Goal: Information Seeking & Learning: Learn about a topic

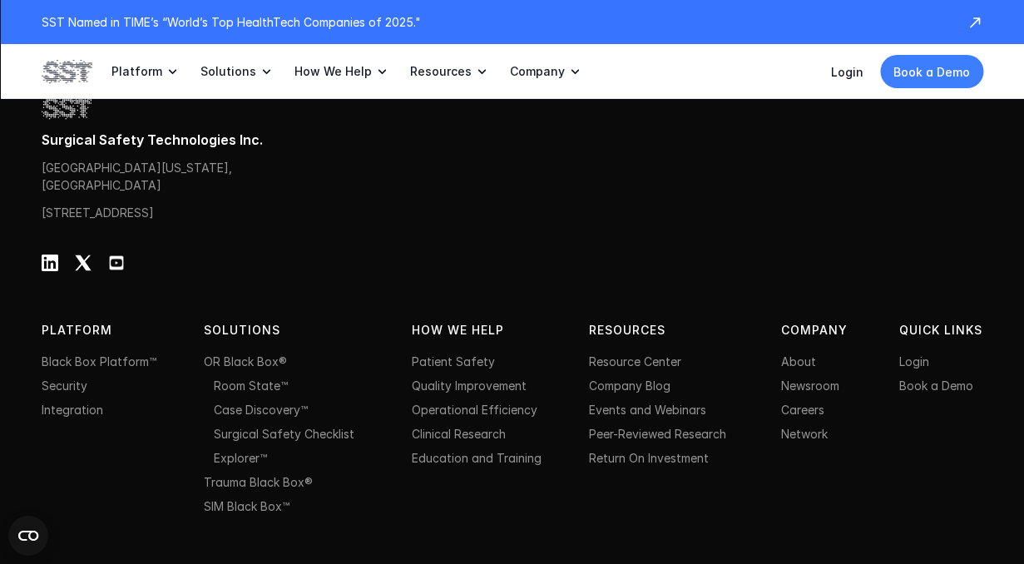
scroll to position [5466, 0]
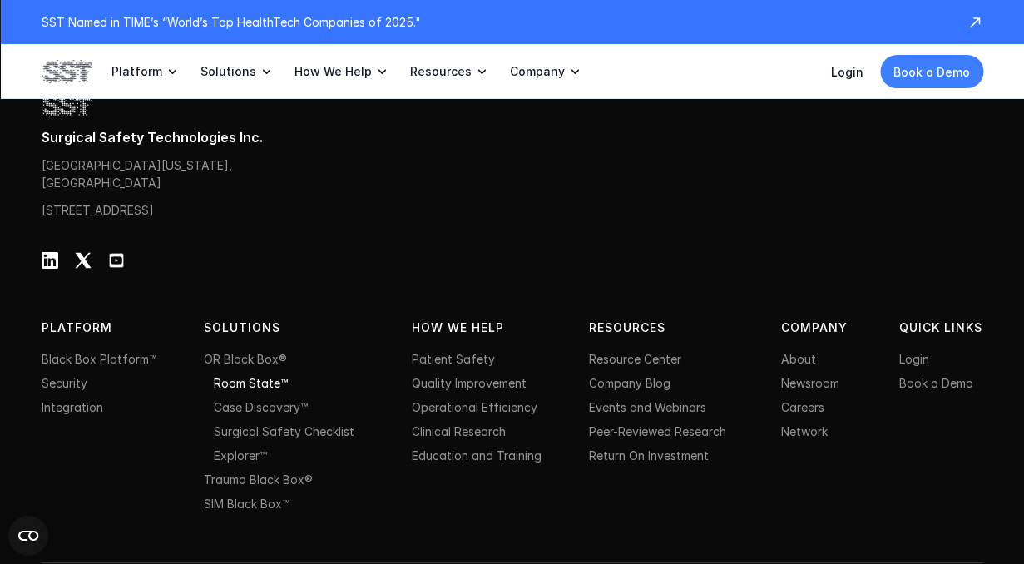
click at [259, 390] on link "Room State™" at bounding box center [251, 383] width 74 height 14
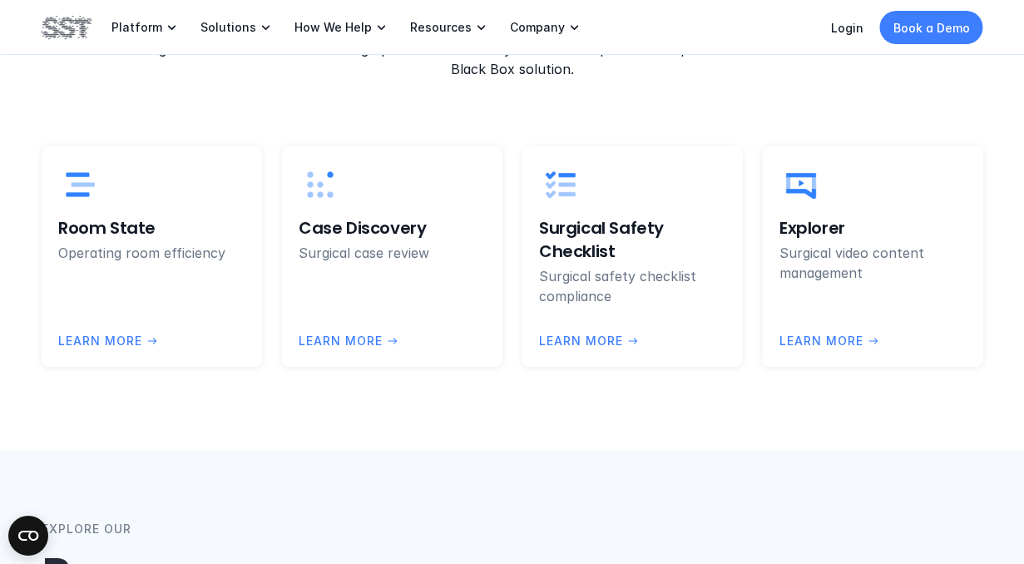
scroll to position [4418, 0]
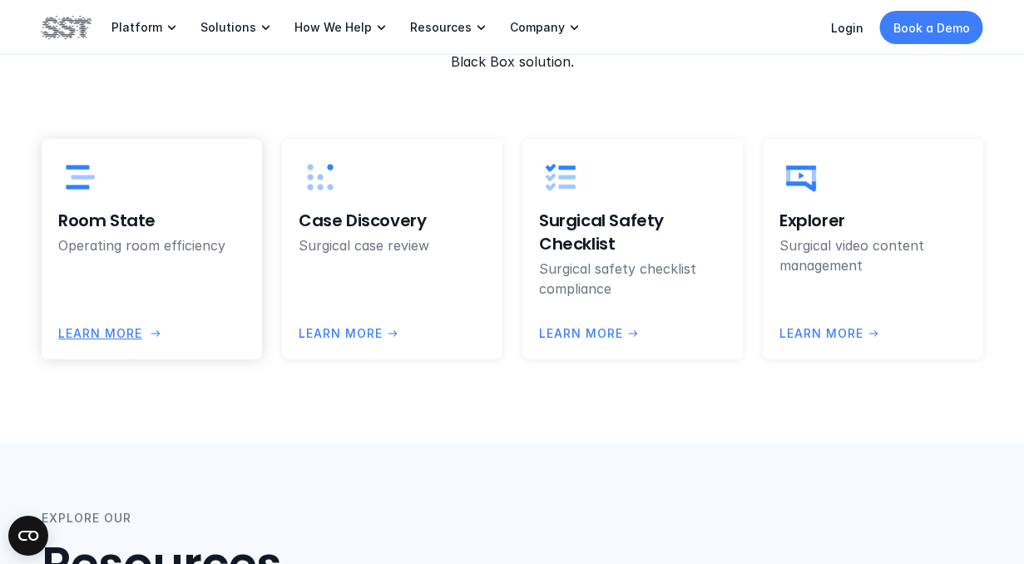
click at [116, 324] on p "LEARN more" at bounding box center [100, 333] width 84 height 18
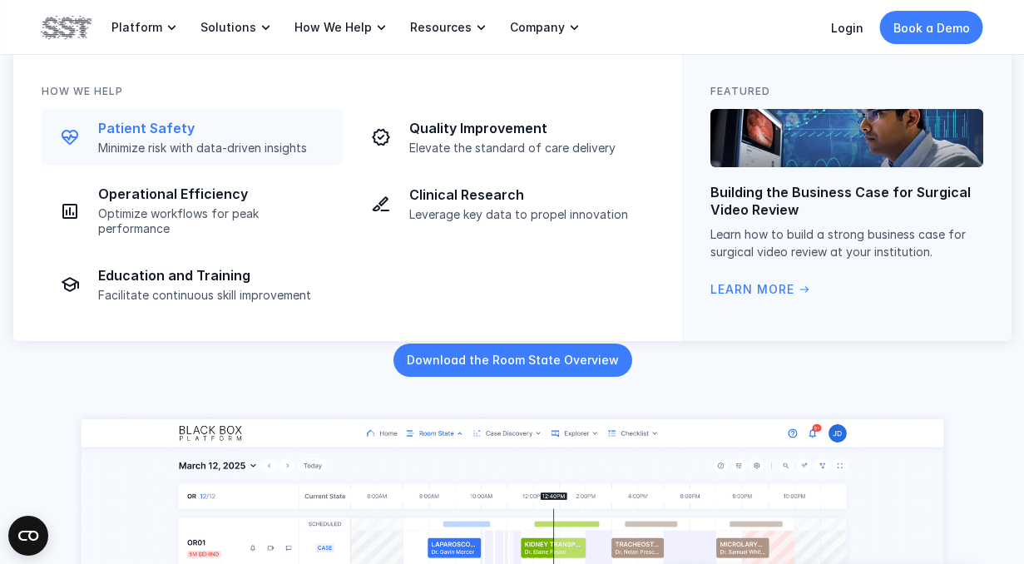
click at [225, 150] on p "Minimize risk with data-driven insights" at bounding box center [215, 148] width 235 height 15
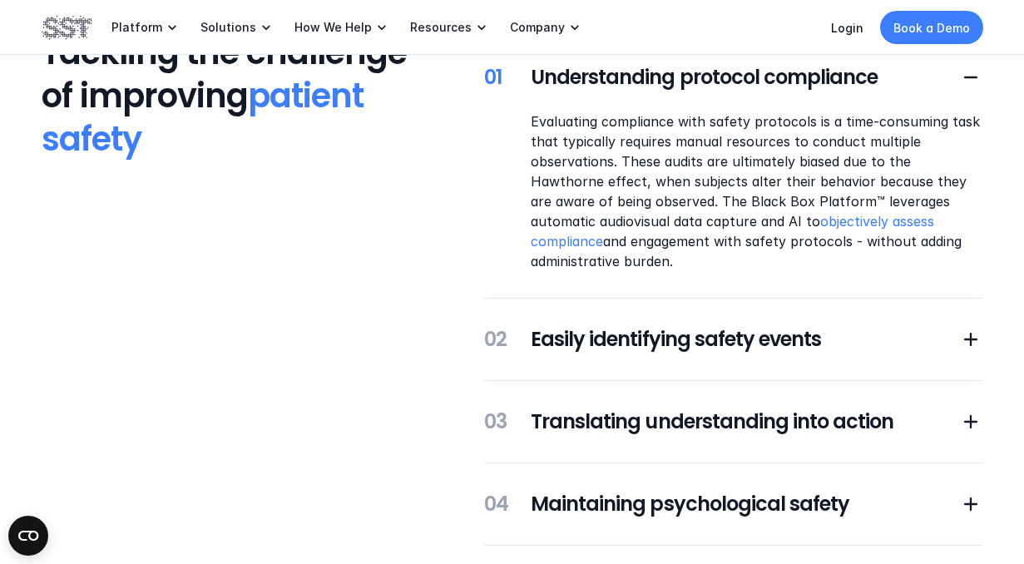
scroll to position [402, 0]
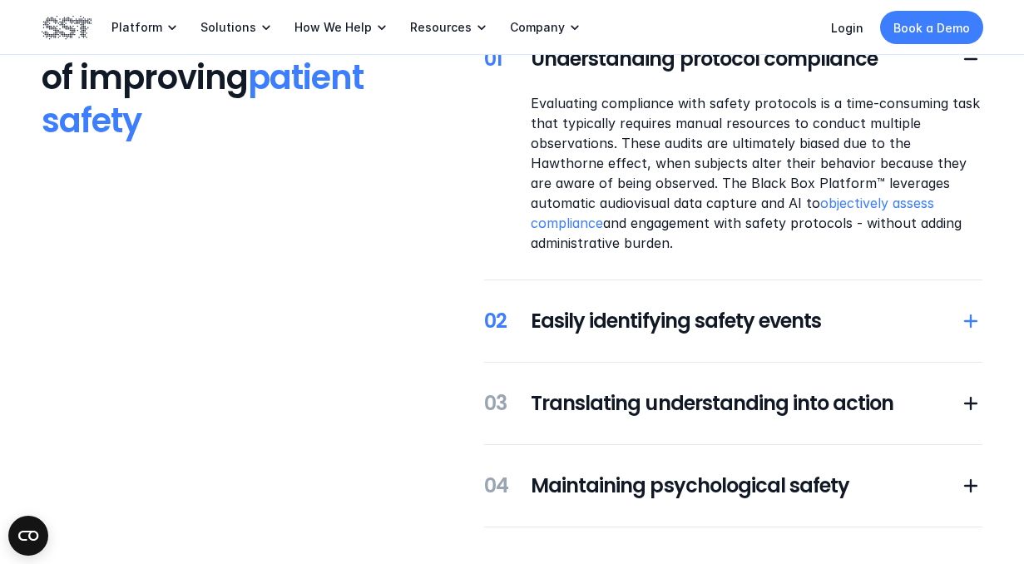
click at [597, 323] on h5 "Easily identifying safety events" at bounding box center [745, 321] width 428 height 28
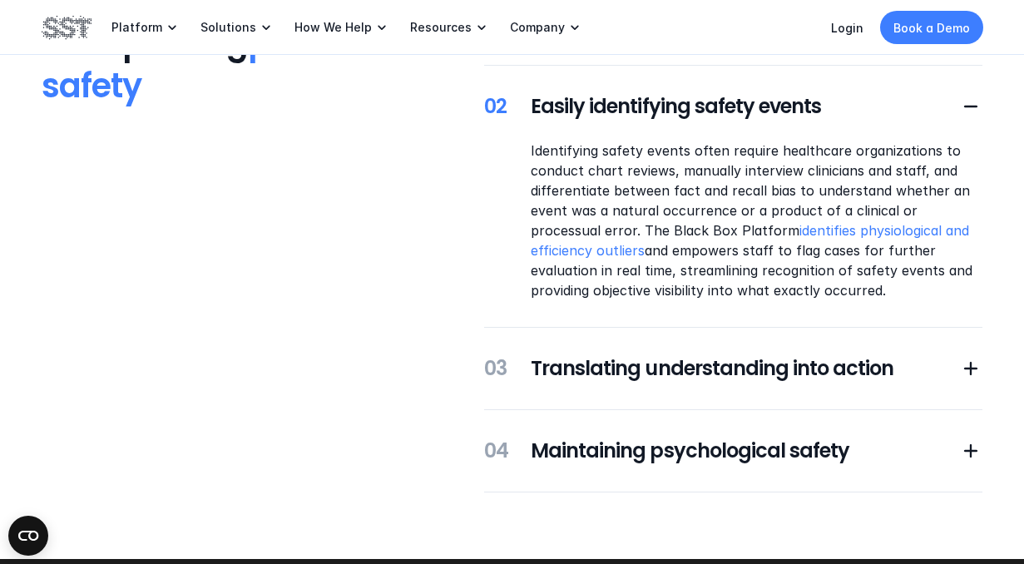
scroll to position [438, 0]
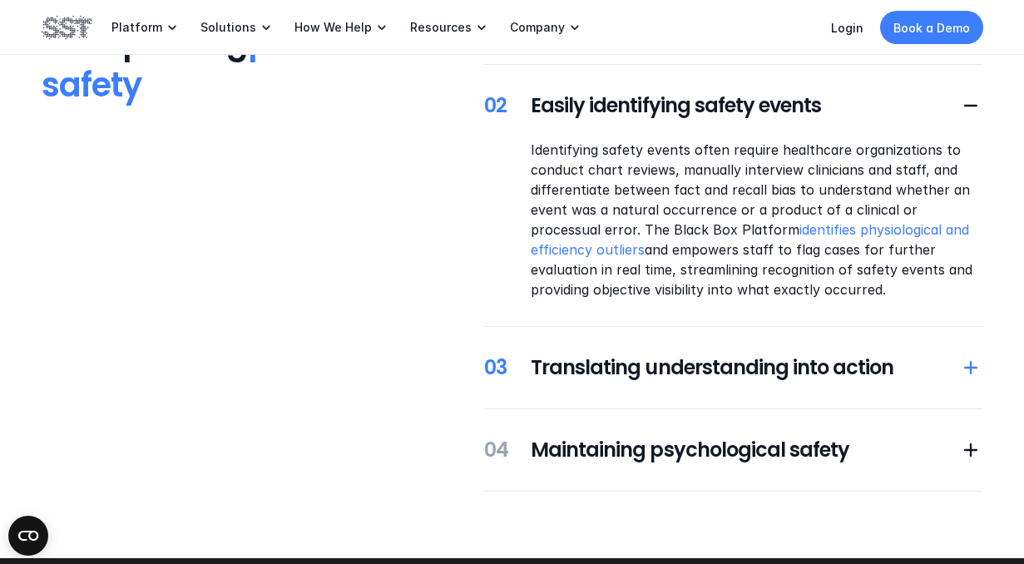
click at [602, 374] on h5 "Translating understanding into action" at bounding box center [745, 368] width 428 height 28
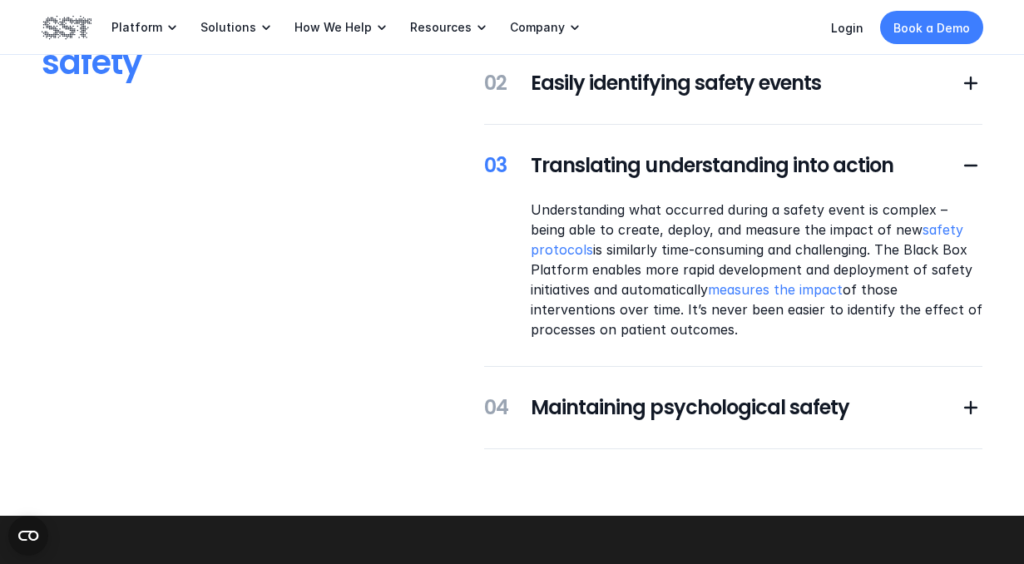
scroll to position [466, 0]
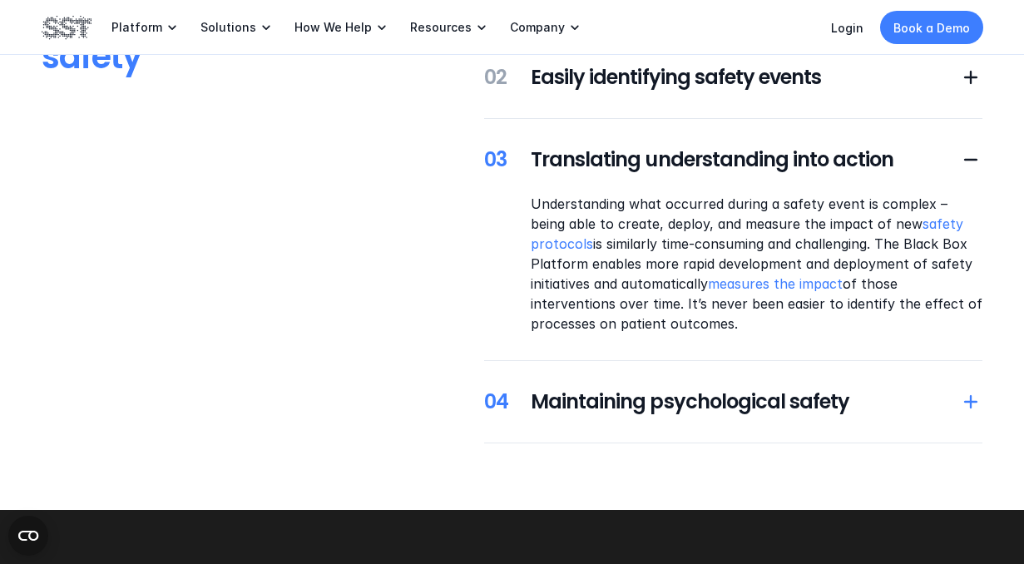
click at [605, 404] on h5 "Maintaining psychological safety" at bounding box center [745, 402] width 428 height 28
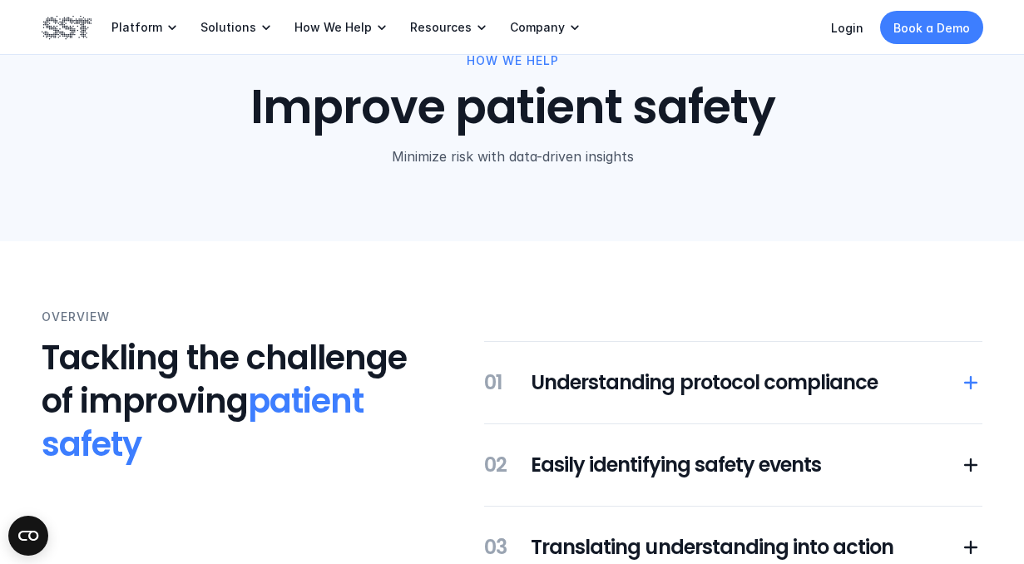
scroll to position [71, 0]
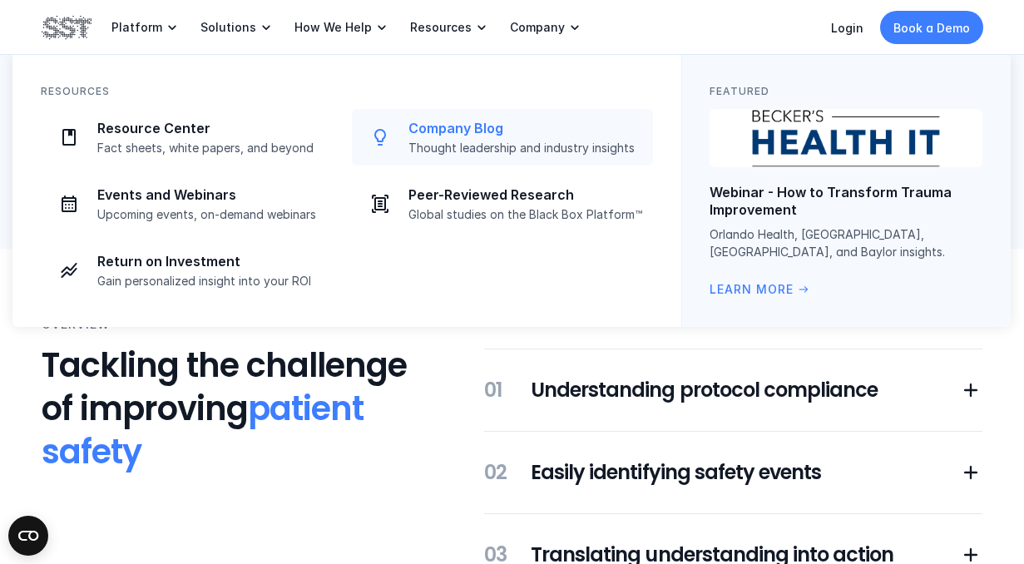
click at [453, 134] on p "Company Blog" at bounding box center [526, 128] width 235 height 17
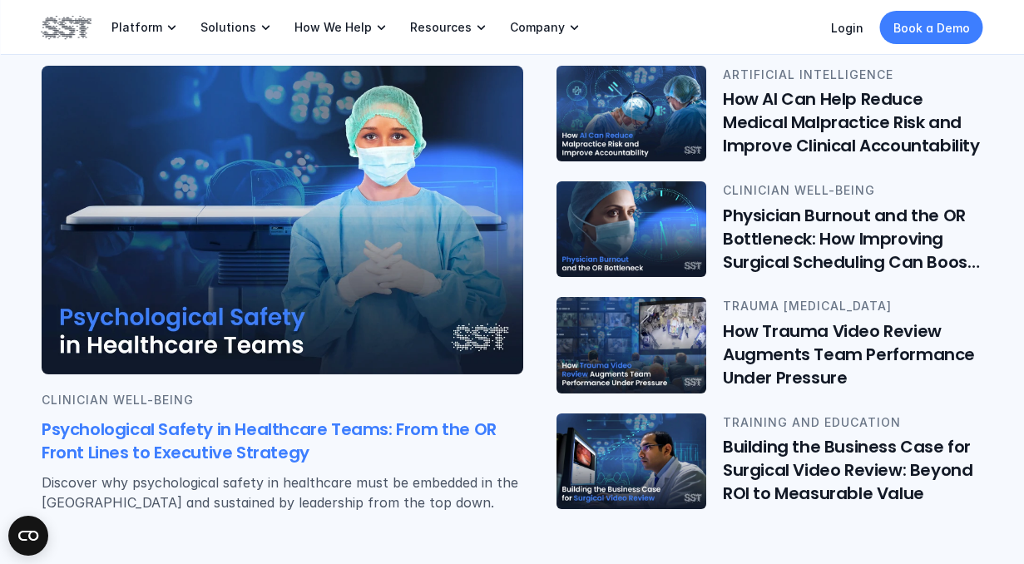
scroll to position [418, 0]
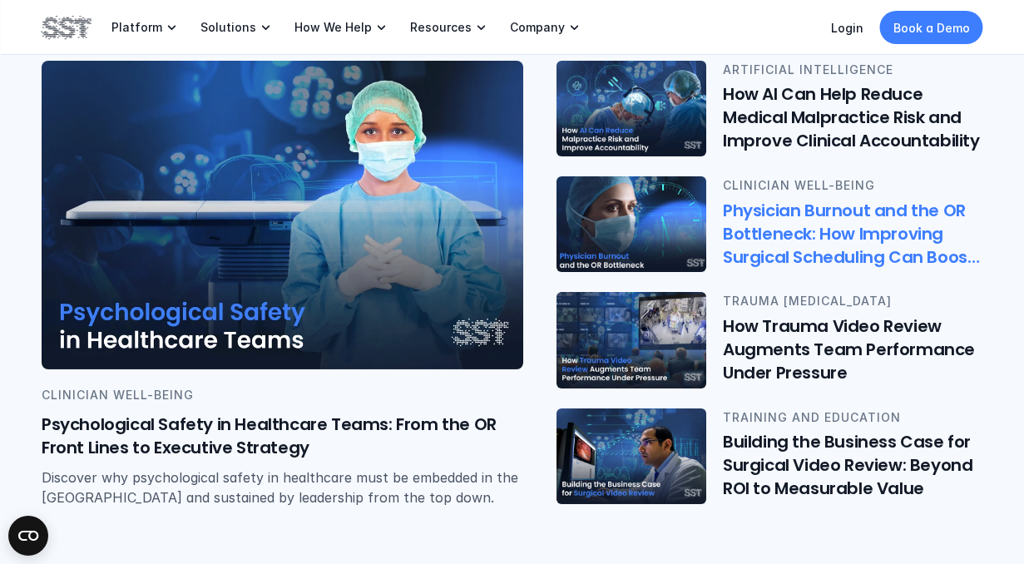
click at [635, 221] on img at bounding box center [632, 224] width 156 height 99
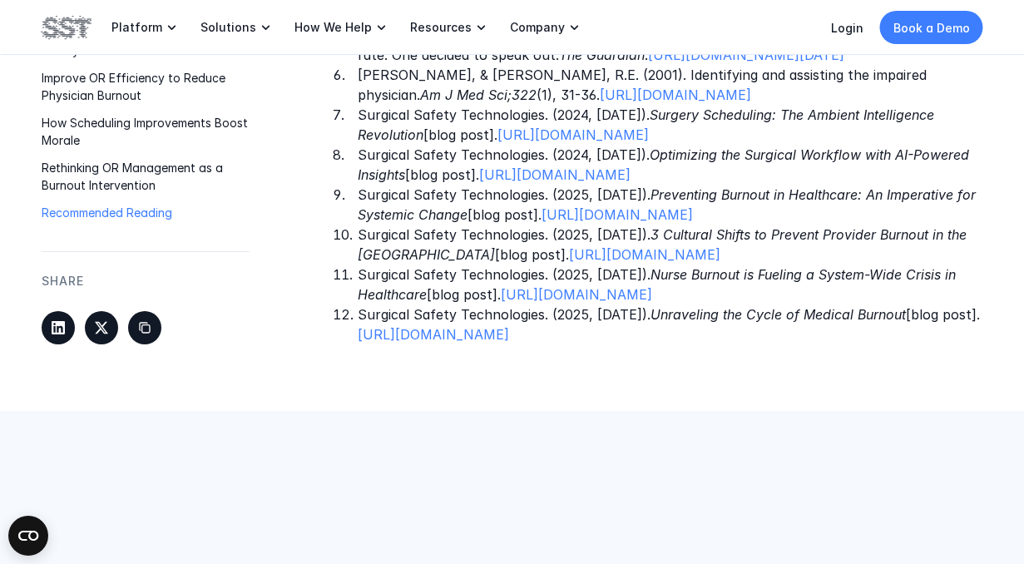
scroll to position [2783, 0]
